Goal: Task Accomplishment & Management: Use online tool/utility

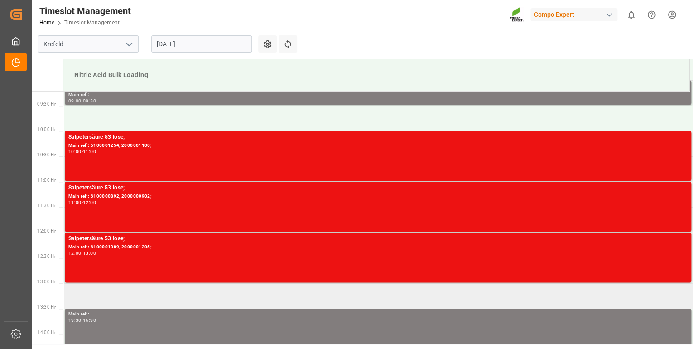
scroll to position [471, 0]
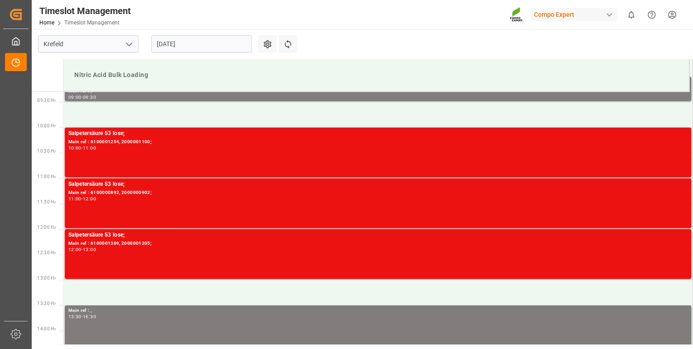
click at [199, 43] on input "[DATE]" at bounding box center [201, 43] width 101 height 17
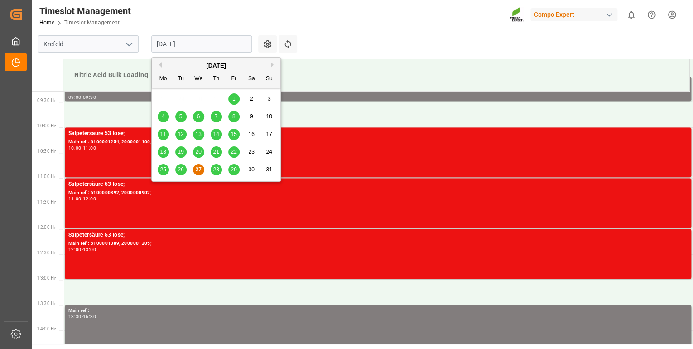
click at [181, 170] on span "26" at bounding box center [181, 169] width 6 height 6
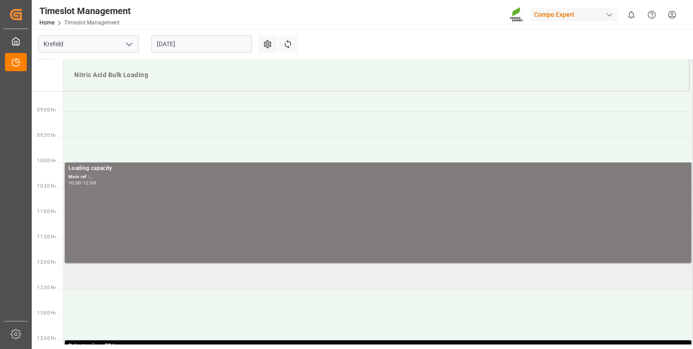
scroll to position [465, 0]
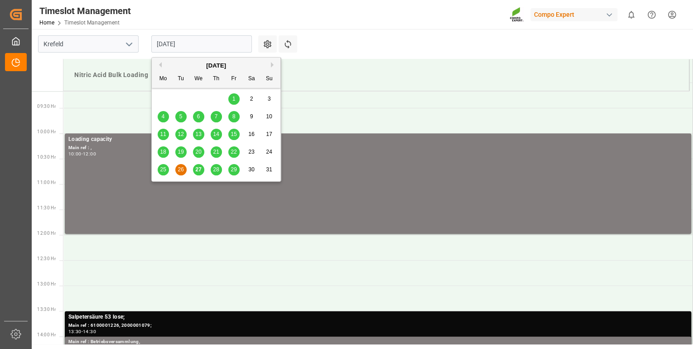
click at [212, 44] on input "[DATE]" at bounding box center [201, 43] width 101 height 17
click at [201, 172] on span "27" at bounding box center [198, 169] width 6 height 6
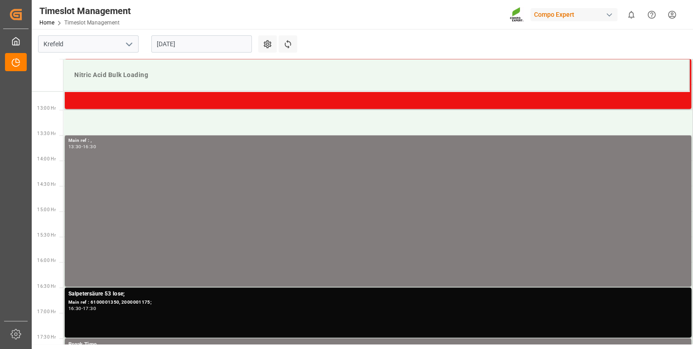
scroll to position [646, 0]
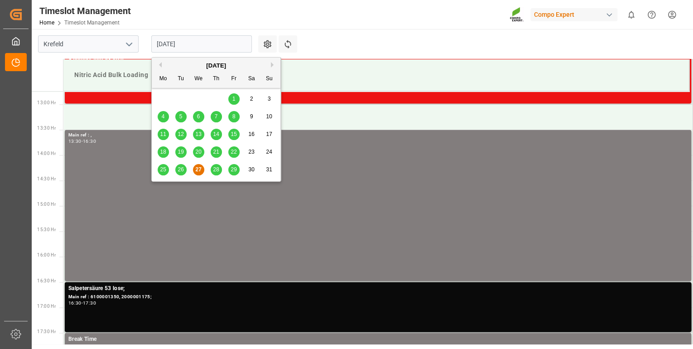
click at [209, 43] on input "[DATE]" at bounding box center [201, 43] width 101 height 17
click at [217, 172] on span "28" at bounding box center [216, 169] width 6 height 6
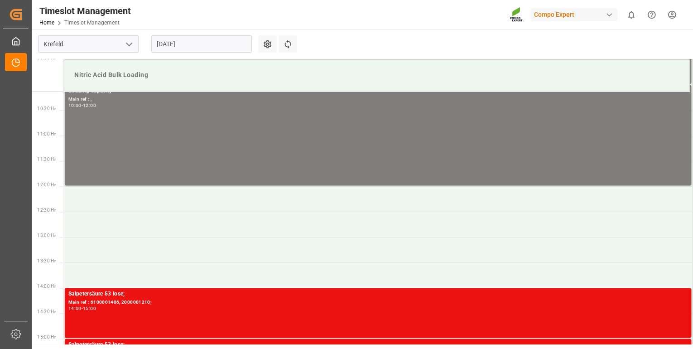
scroll to position [501, 0]
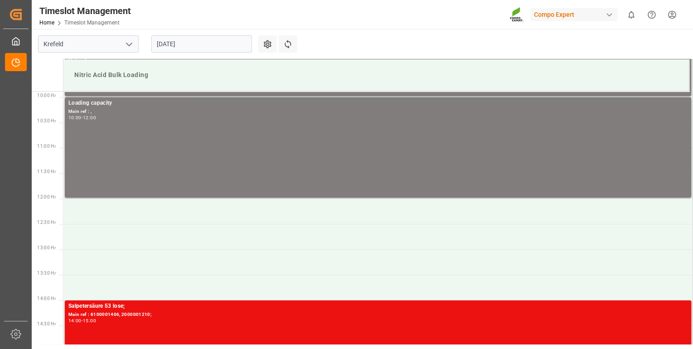
click at [207, 44] on input "[DATE]" at bounding box center [201, 43] width 101 height 17
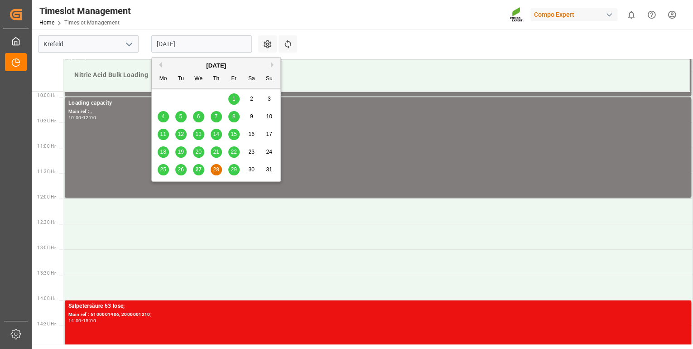
click at [199, 172] on span "27" at bounding box center [198, 169] width 6 height 6
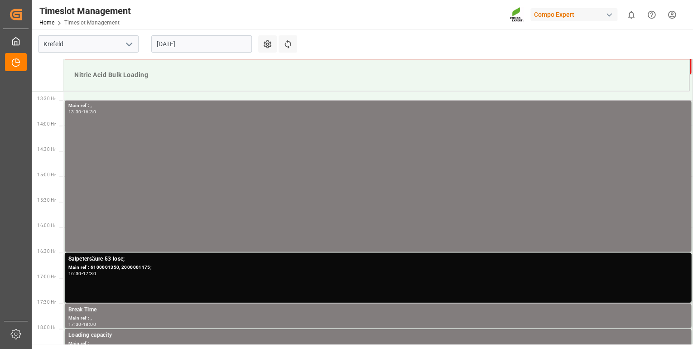
scroll to position [682, 0]
